Goal: Task Accomplishment & Management: Manage account settings

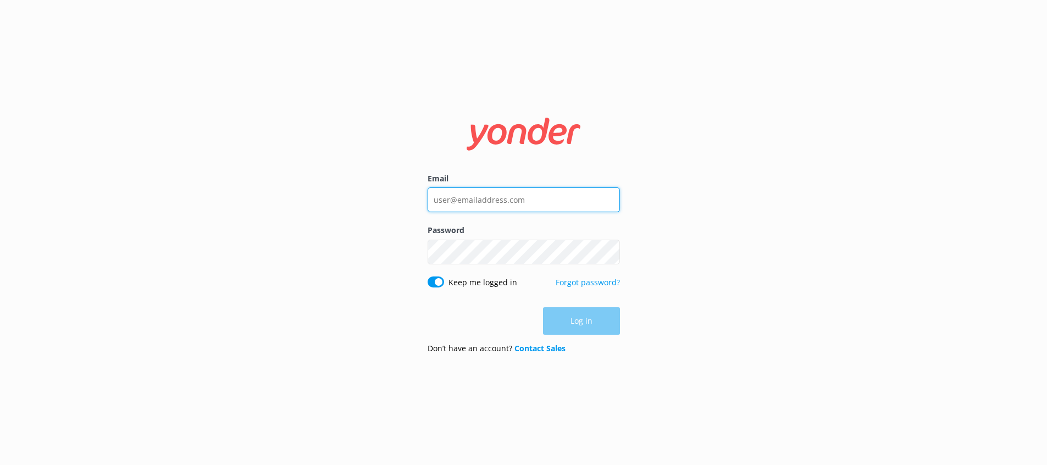
click at [540, 207] on input "Email" at bounding box center [524, 199] width 192 height 25
type input "marketing@spheli.co.nz"
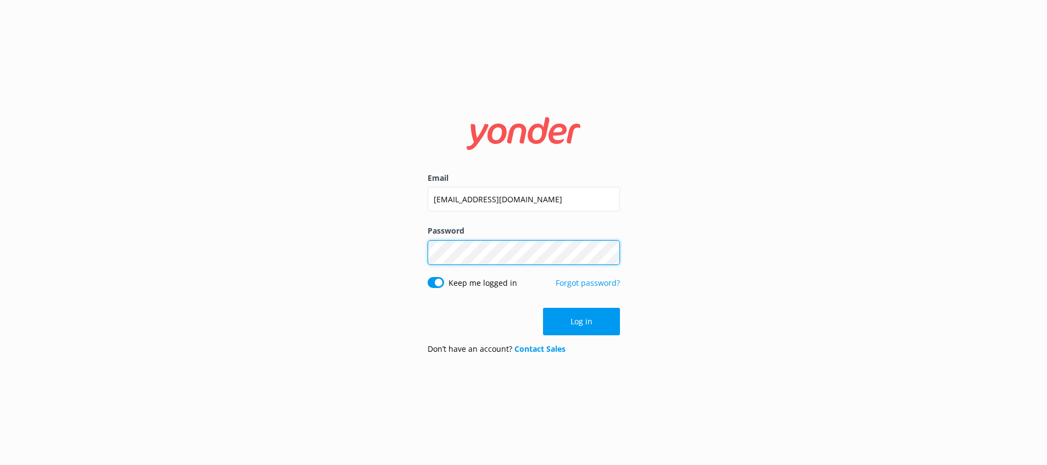
click button "Log in" at bounding box center [581, 321] width 77 height 27
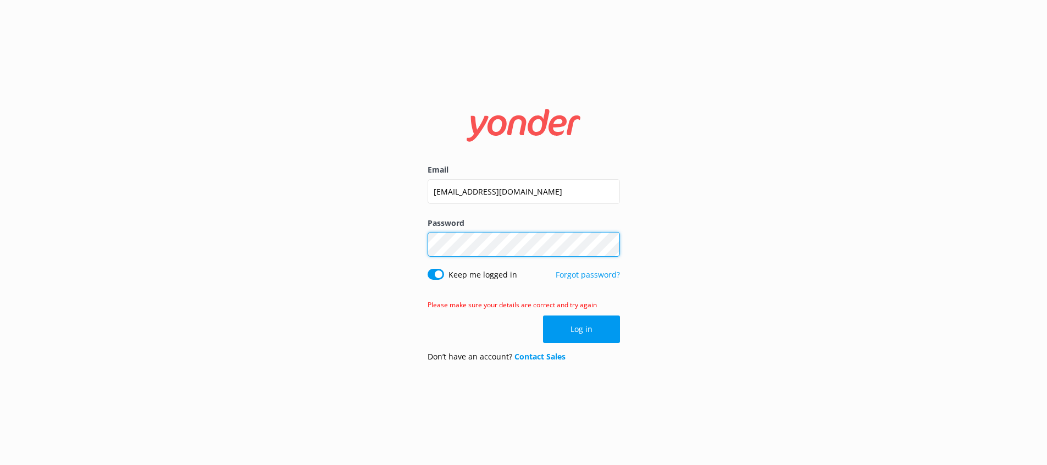
click at [401, 240] on div "Email marketing@spheli.co.nz Password Show password Keep me logged in Forgot pa…" at bounding box center [523, 232] width 1047 height 465
click button "Log in" at bounding box center [581, 328] width 77 height 27
click at [405, 245] on div "Email marketing@spheli.co.nz Password Show password Keep me logged in Forgot pa…" at bounding box center [523, 232] width 1047 height 465
click button "Log in" at bounding box center [581, 328] width 77 height 27
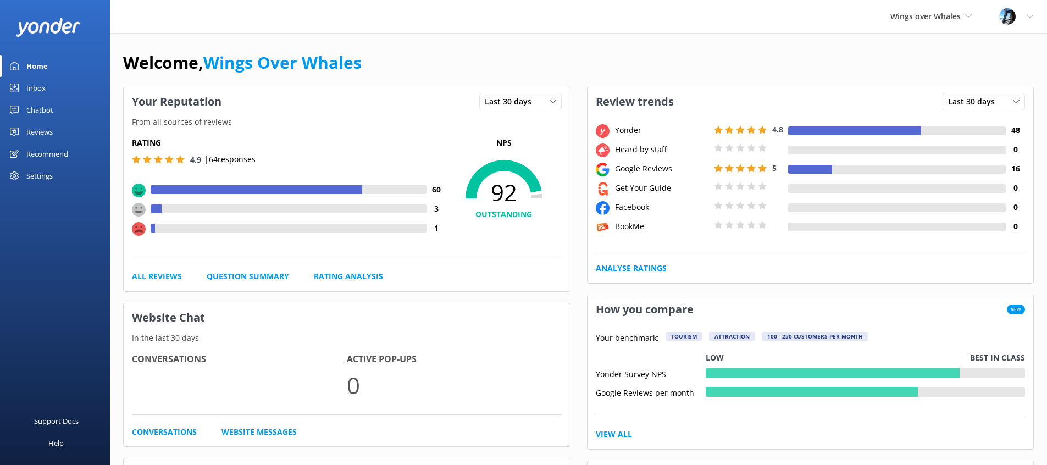
click at [31, 127] on div "Reviews" at bounding box center [39, 132] width 26 height 22
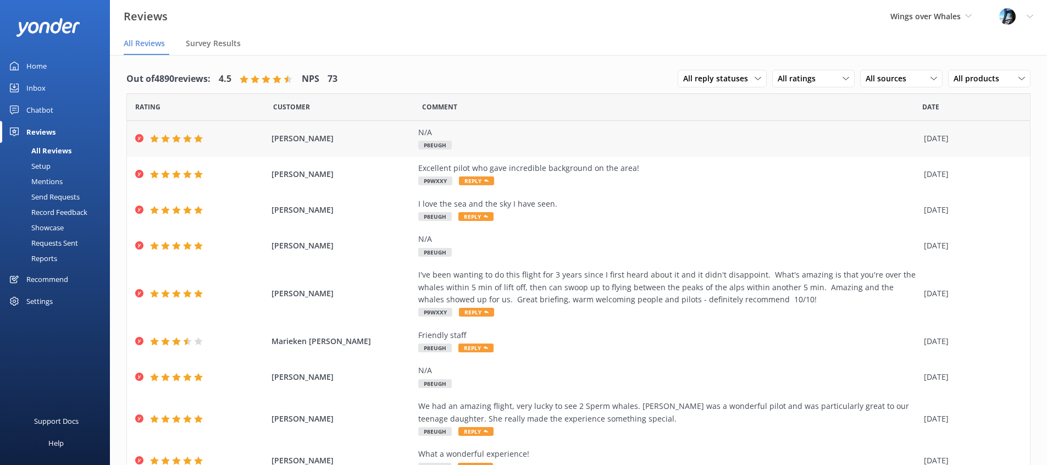
click at [331, 144] on span "Elisa Aufenanger" at bounding box center [343, 138] width 142 height 12
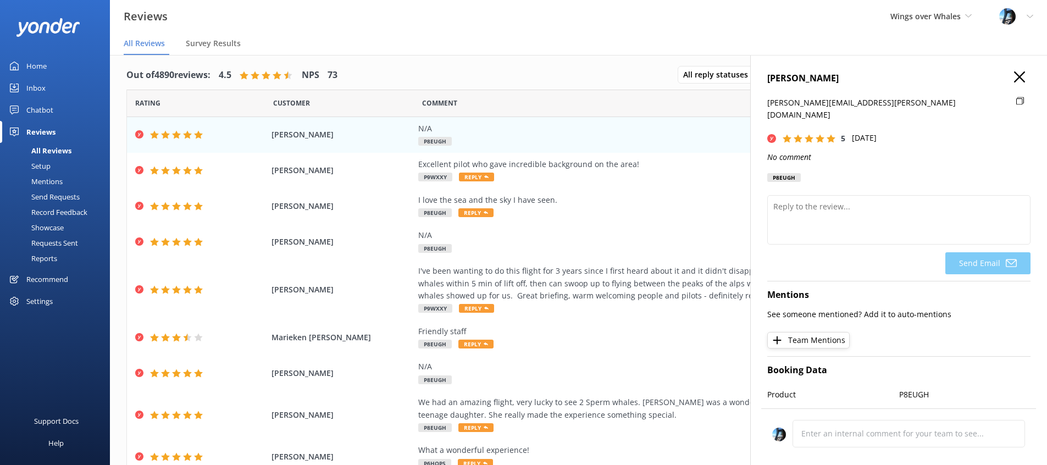
click at [1016, 73] on use at bounding box center [1019, 76] width 11 height 11
